Goal: Task Accomplishment & Management: Complete application form

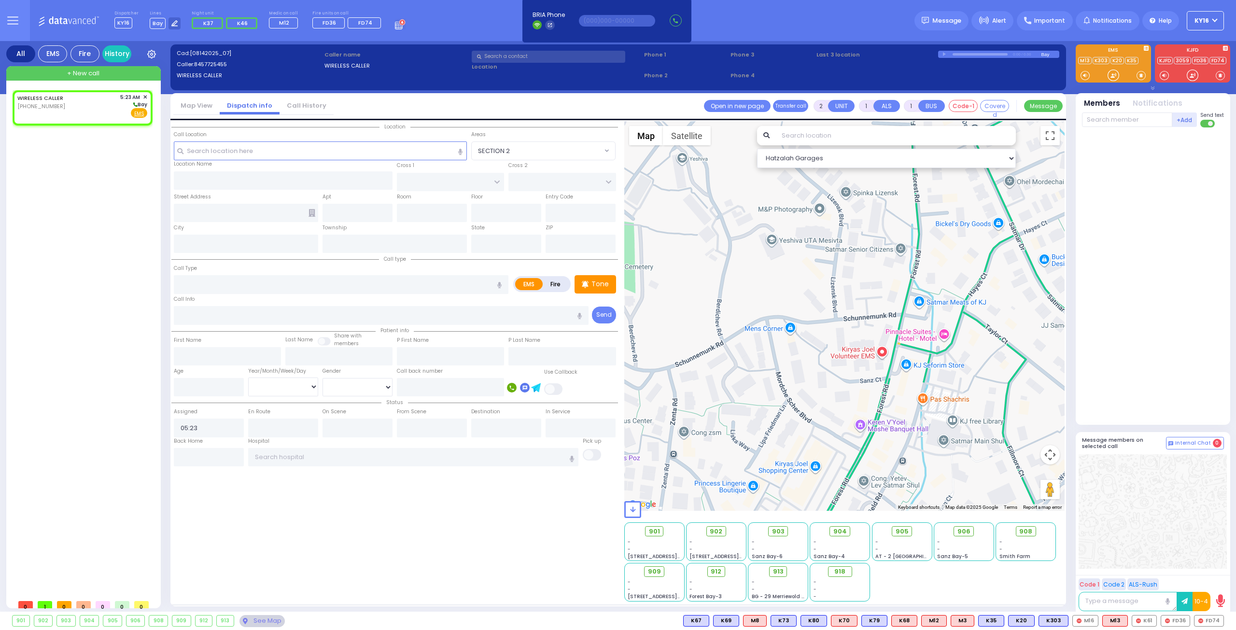
select select
click at [119, 109] on div "WIRELESS CALLER [PHONE_NUMBER] 5:23 AM ✕ [GEOGRAPHIC_DATA]" at bounding box center [82, 105] width 130 height 25
select select
radio input "true"
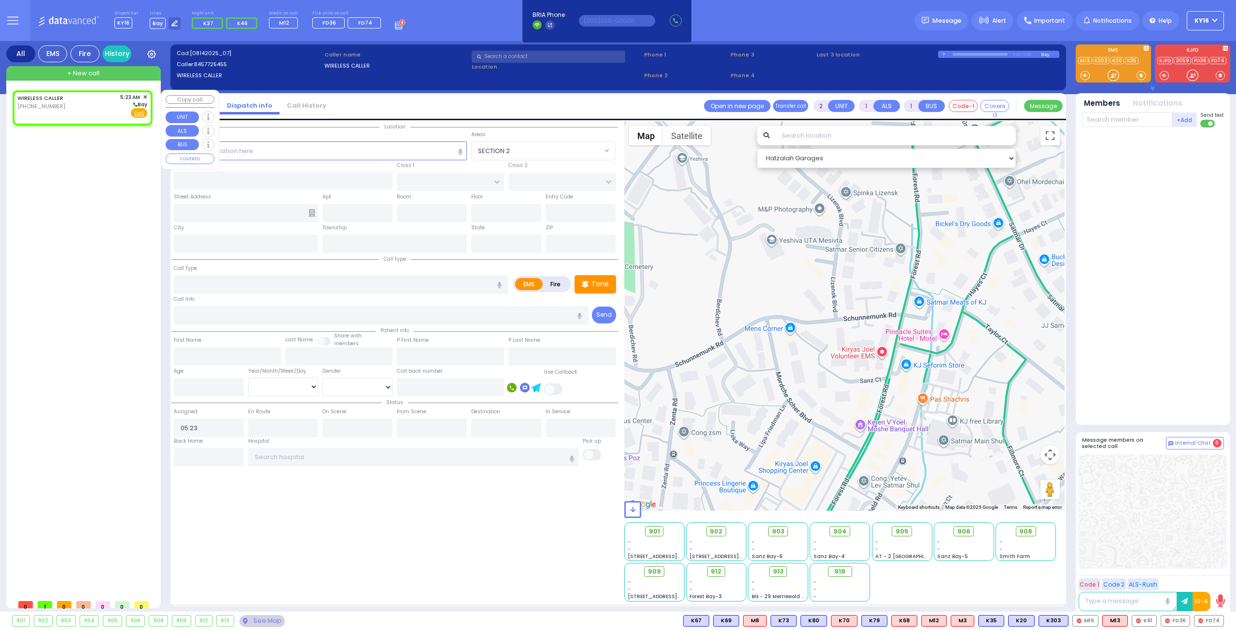
select select
select select "Hatzalah Garages"
click at [239, 152] on input "text" at bounding box center [320, 150] width 293 height 18
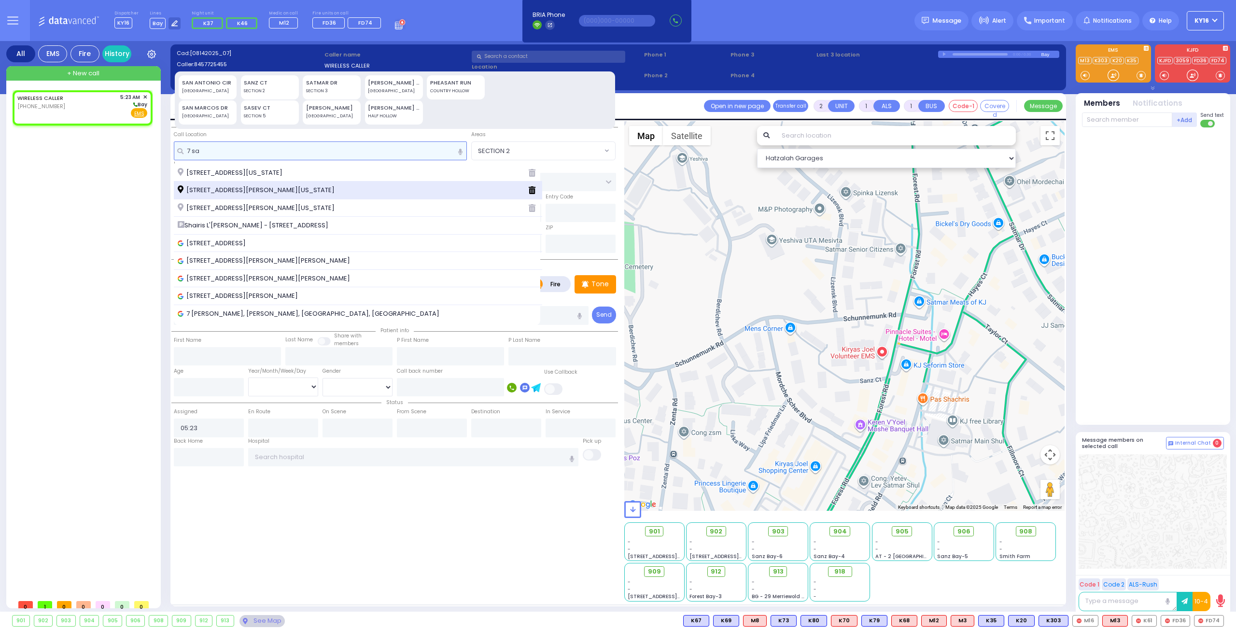
type input "7 sa"
click at [233, 188] on span "[STREET_ADDRESS][PERSON_NAME][US_STATE]" at bounding box center [258, 190] width 160 height 10
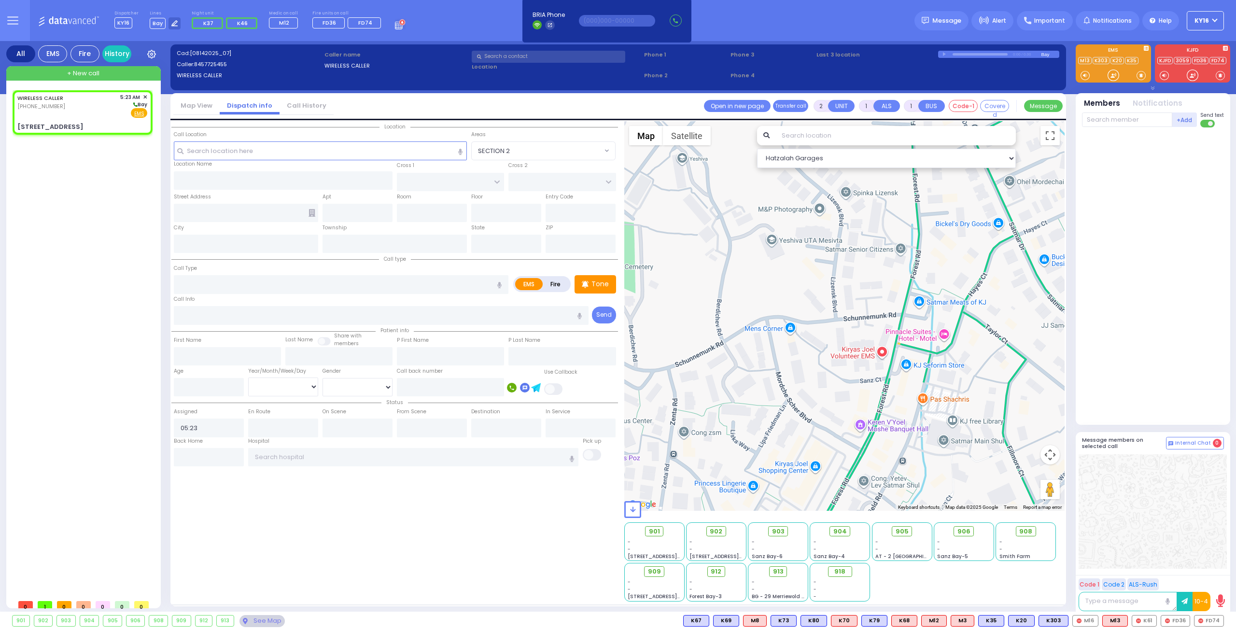
select select
radio input "true"
select select
type input "[GEOGRAPHIC_DATA]"
type input "[STREET_ADDRESS]"
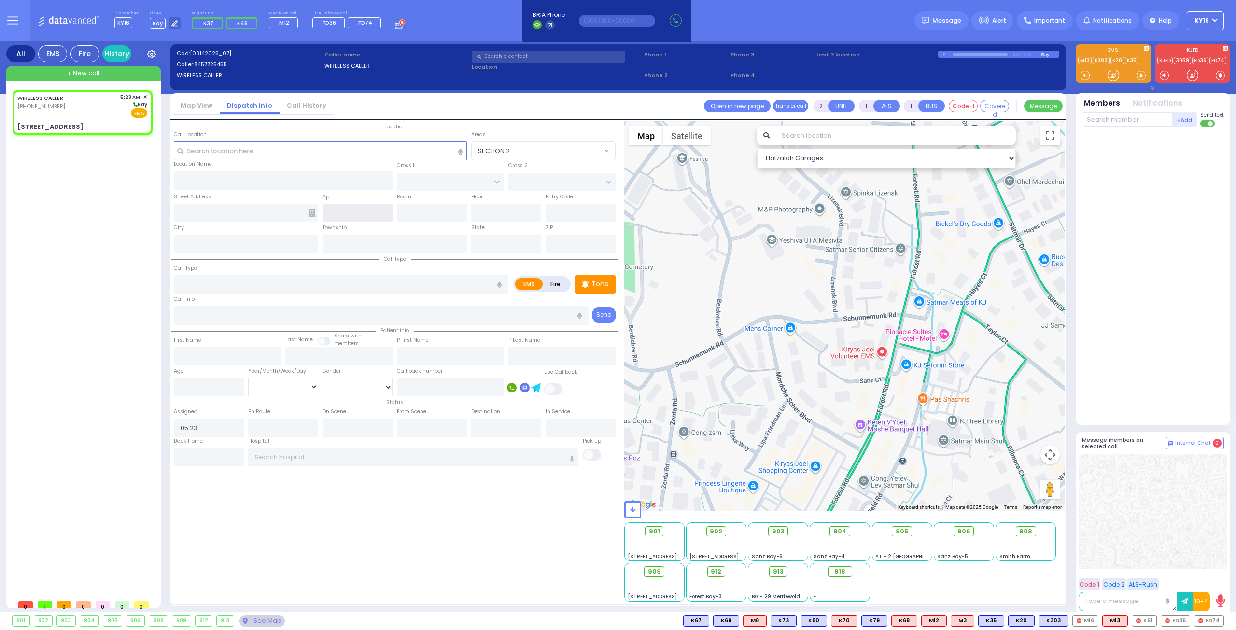
type input "[PERSON_NAME]"
type input "[US_STATE]"
type input "10950"
select select "Hatzalah Garages"
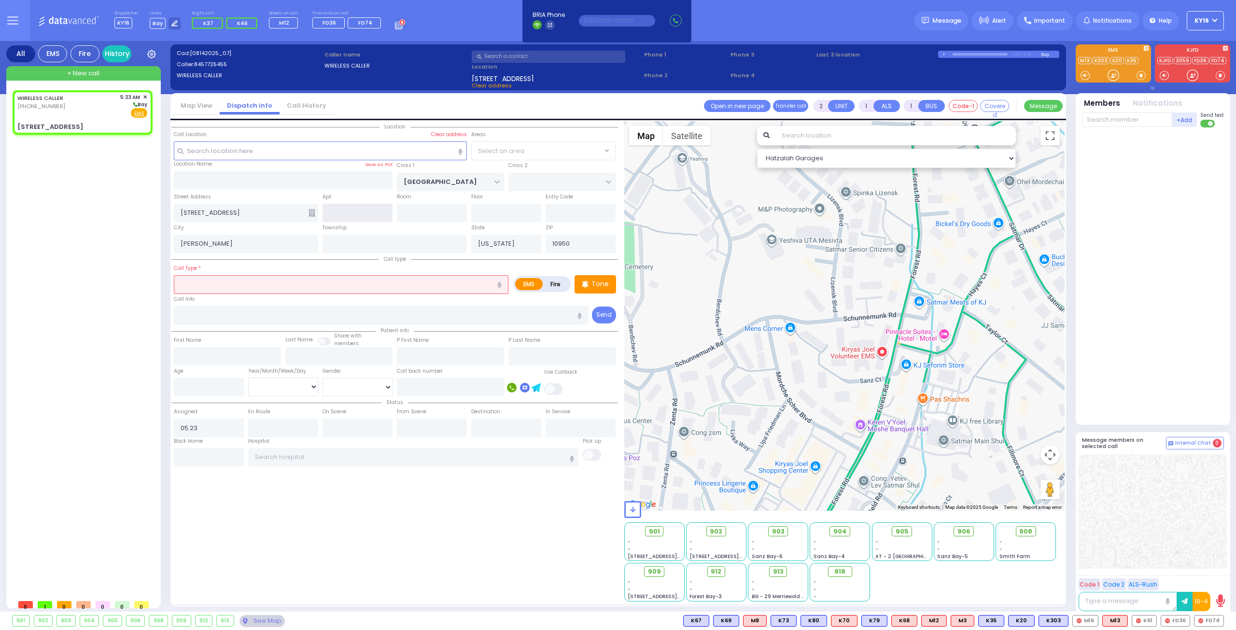
select select "[GEOGRAPHIC_DATA]"
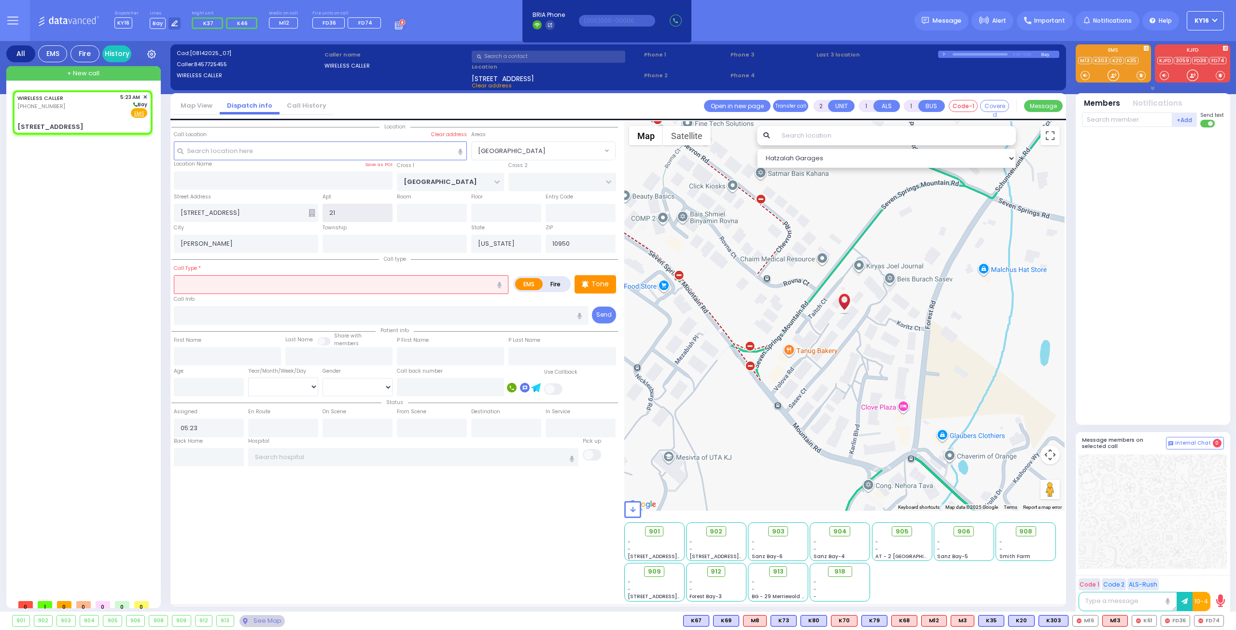
type input "211"
select select
radio input "true"
select select
select select "Hatzalah Garages"
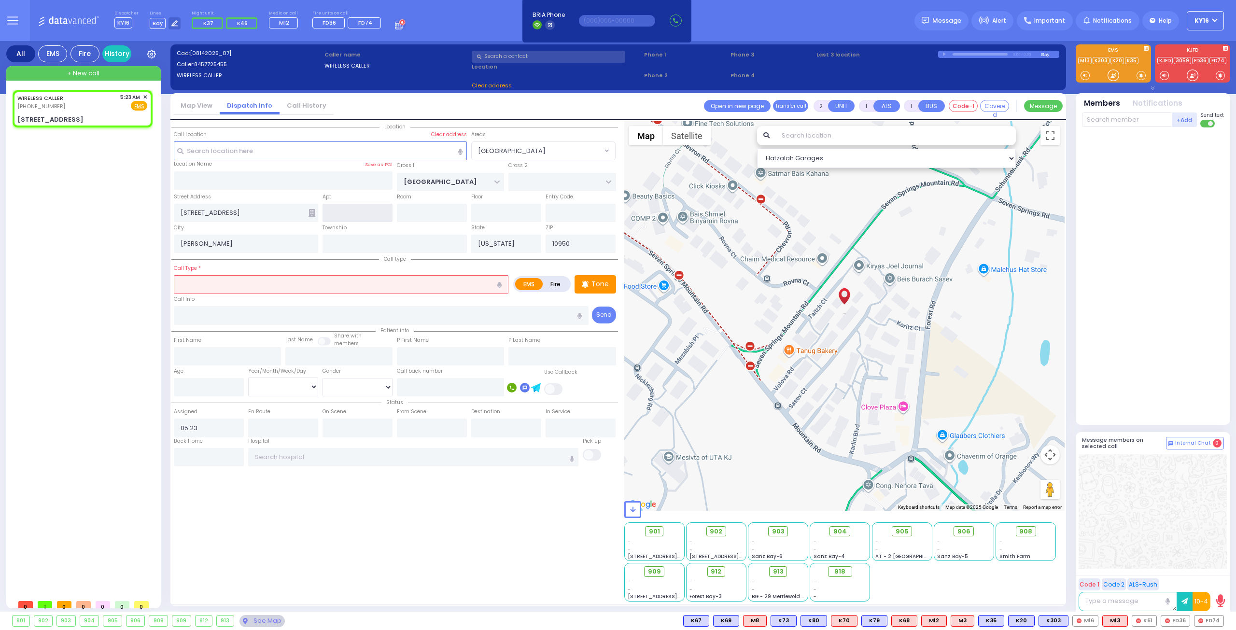
select select "[GEOGRAPHIC_DATA]"
type input "211"
click at [306, 285] on input "text" at bounding box center [341, 284] width 335 height 18
select select
radio input "true"
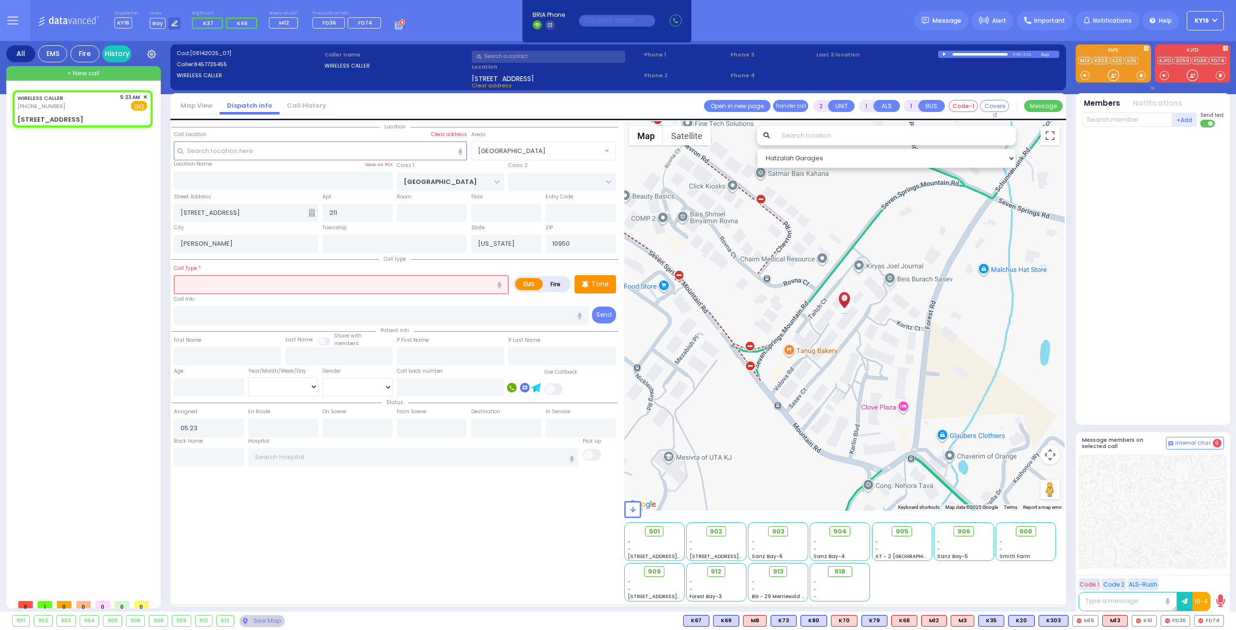
select select
select select "Hatzalah Garages"
select select "[GEOGRAPHIC_DATA]"
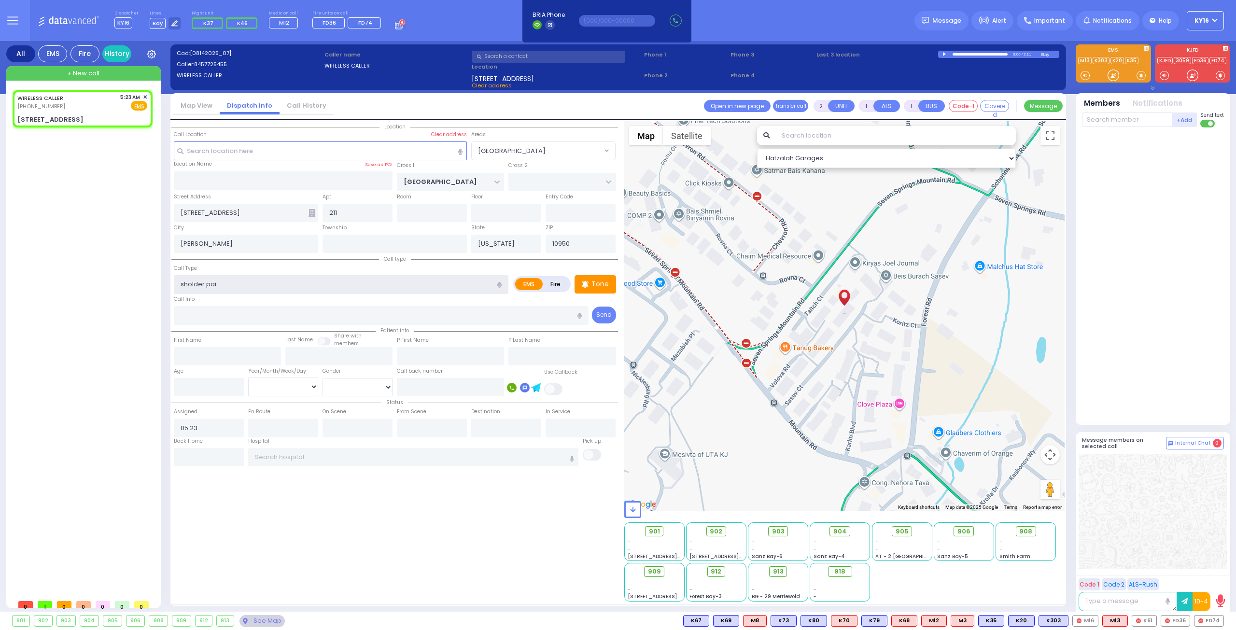
type input "sholder pain"
select select
radio input "true"
select select
select select "Hatzalah Garages"
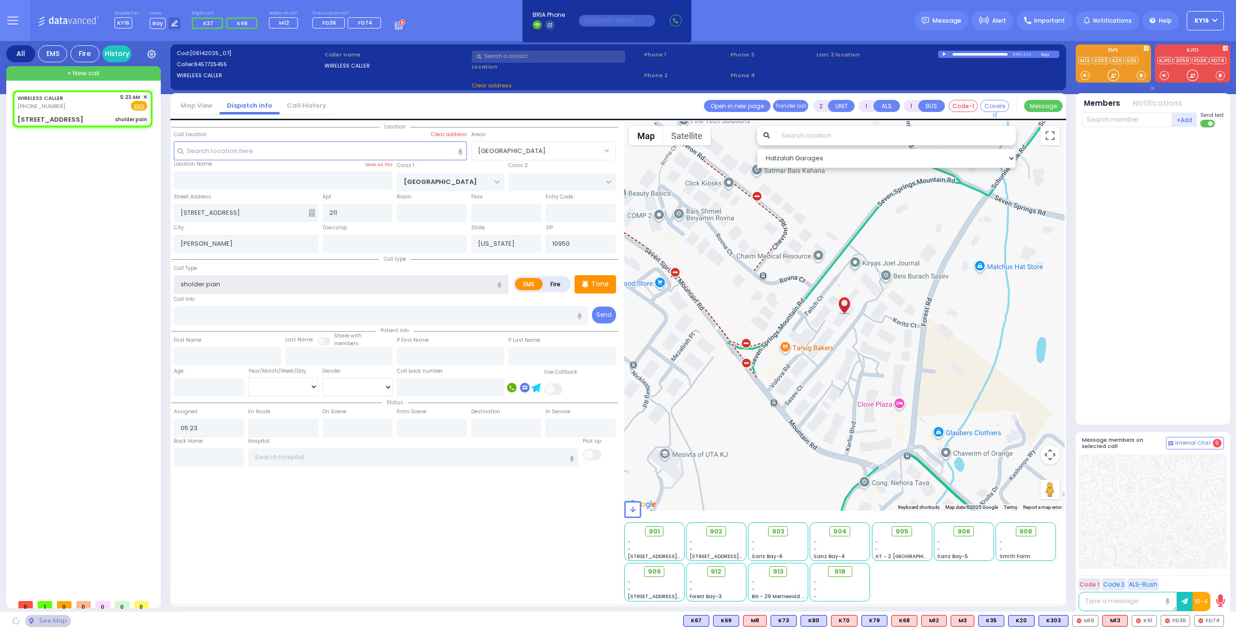
select select "[GEOGRAPHIC_DATA]"
click at [191, 281] on input "sholder pain" at bounding box center [341, 284] width 335 height 18
type input "shoulder pain"
click at [248, 285] on input "shoulder pain" at bounding box center [341, 284] width 335 height 18
select select
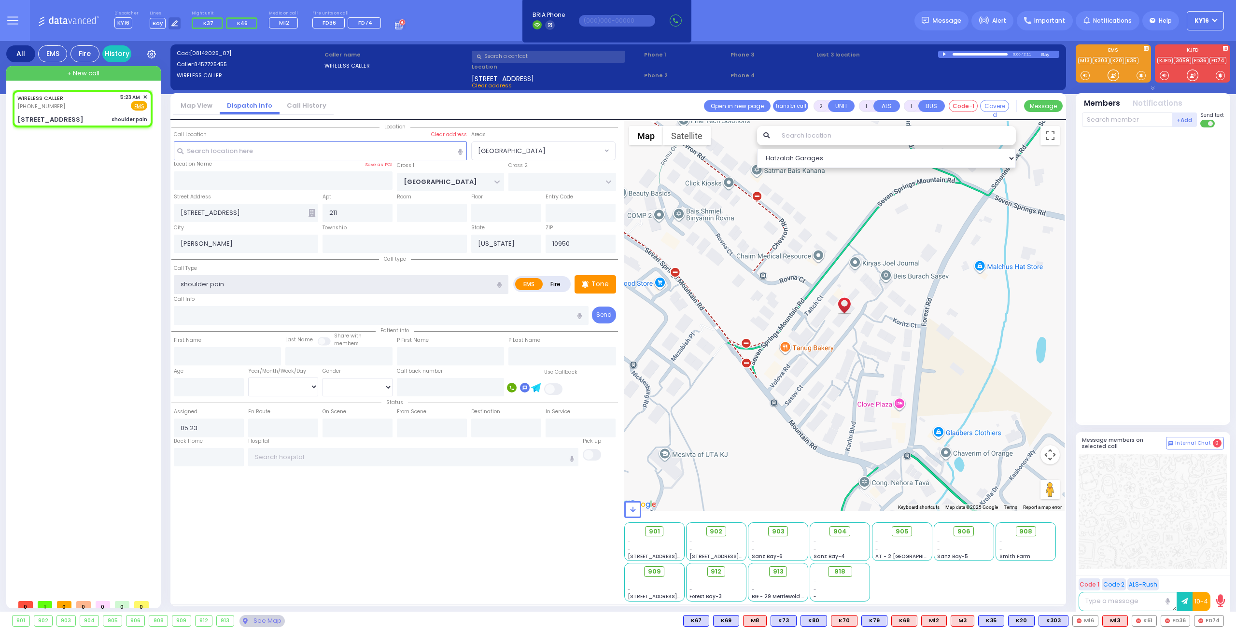
radio input "true"
select select
select select "[GEOGRAPHIC_DATA]"
select select "Hatzalah Garages"
type input "shoulder pain"
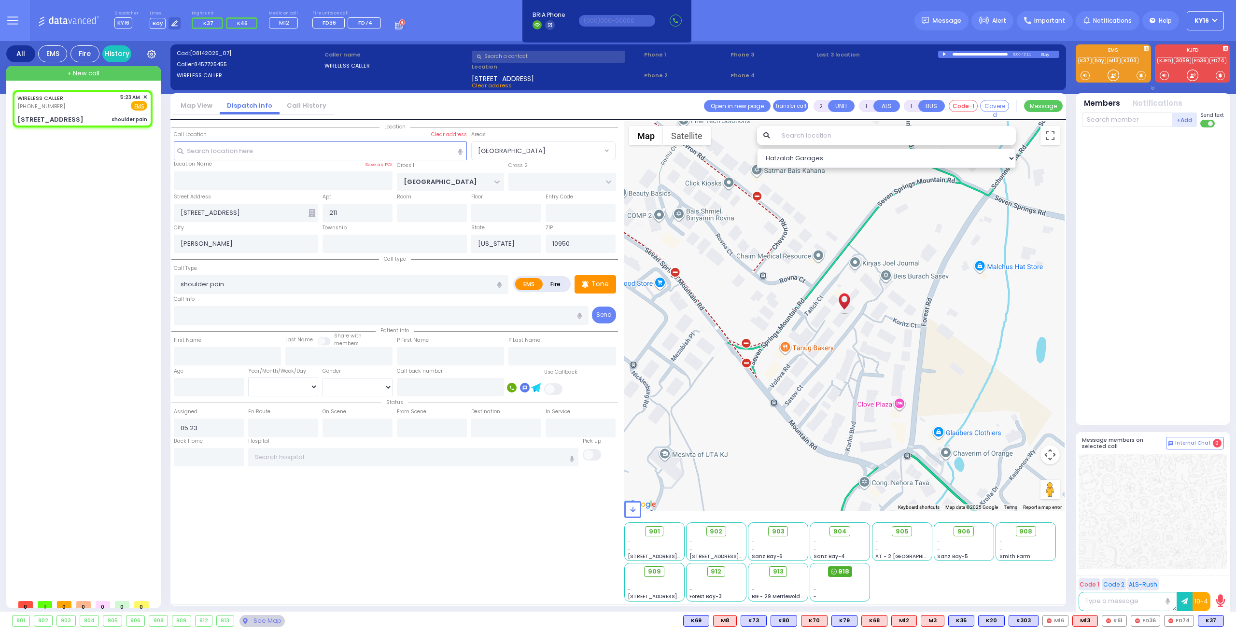
click at [841, 572] on span "918" at bounding box center [843, 572] width 11 height 10
select select
radio input "true"
select select
type input "05:27"
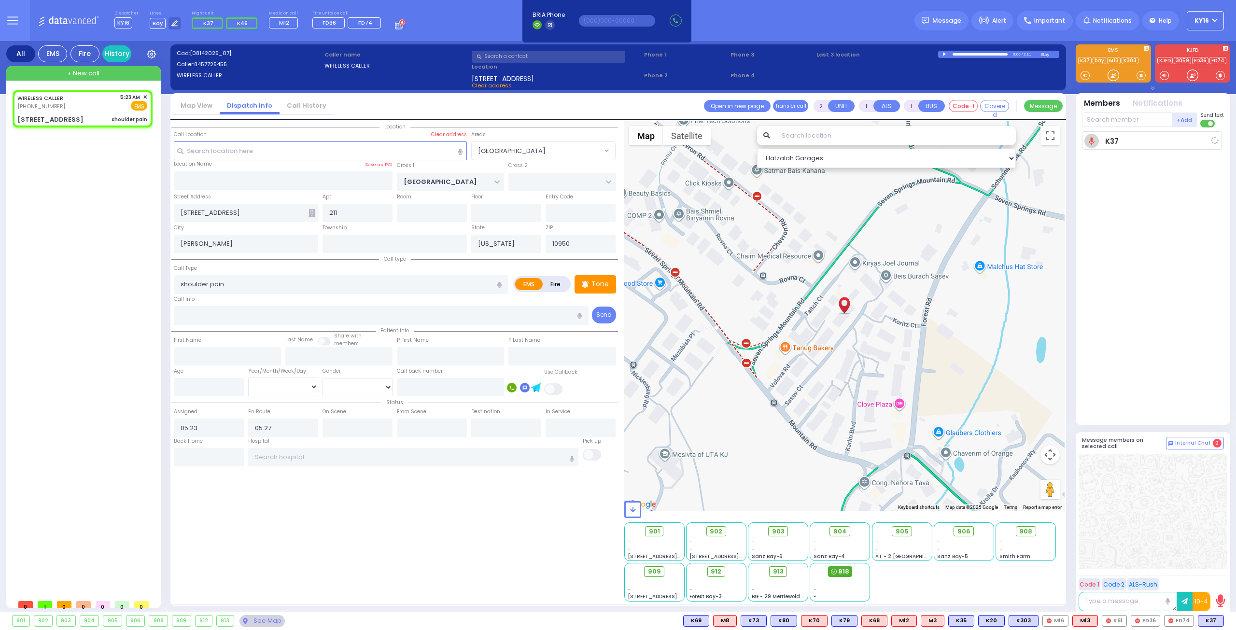
select select "Hatzalah Garages"
select select "[GEOGRAPHIC_DATA]"
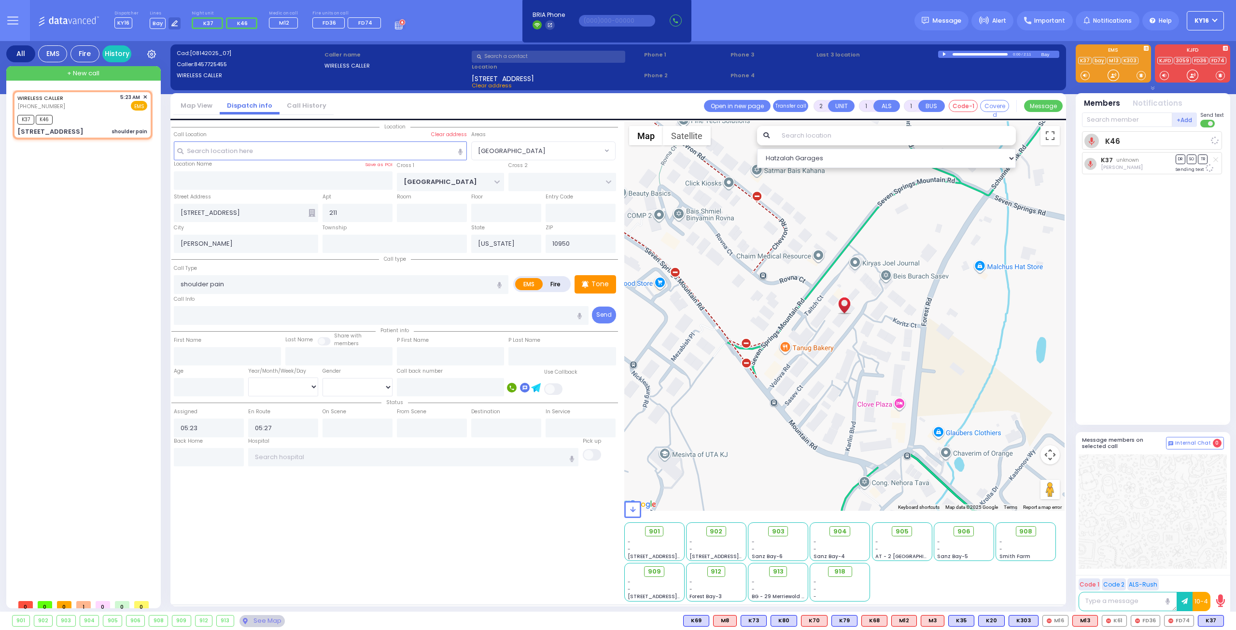
select select
radio input "true"
select select
select select "Hatzalah Garages"
select select "[GEOGRAPHIC_DATA]"
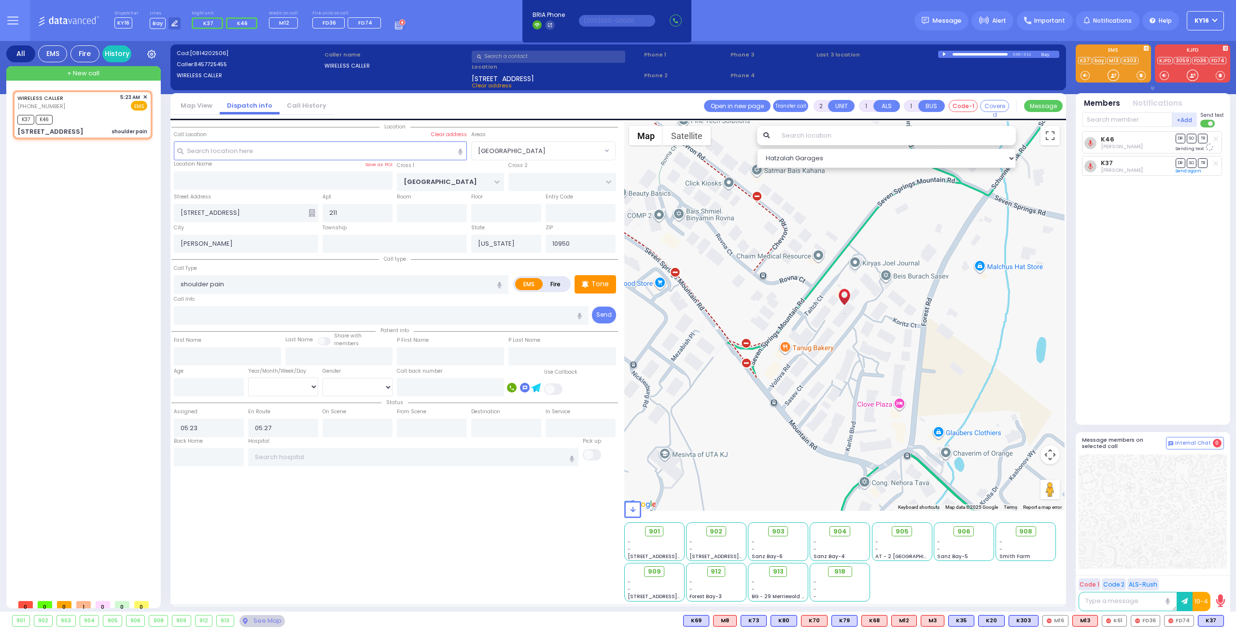
select select
radio input "true"
select select
select select "[GEOGRAPHIC_DATA]"
select select "Hatzalah Garages"
